Goal: Navigation & Orientation: Find specific page/section

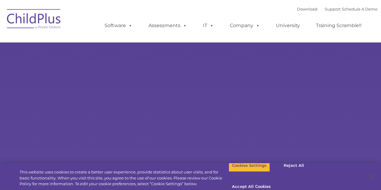
select select "MEDIUM"
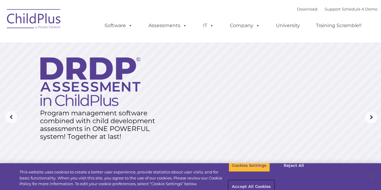
click at [274, 181] on button "Accept All Cookies" at bounding box center [252, 187] width 46 height 13
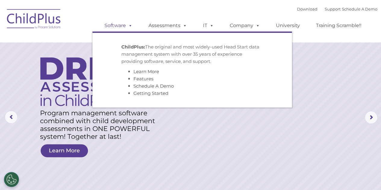
click at [110, 29] on link "Software" at bounding box center [119, 26] width 40 height 12
